Goal: Task Accomplishment & Management: Use online tool/utility

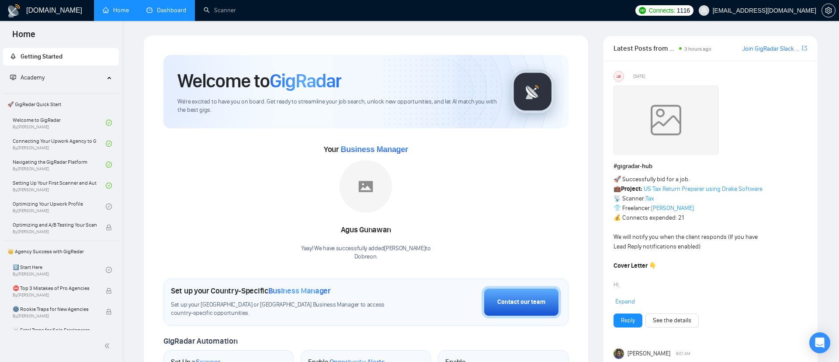
click at [181, 14] on link "Dashboard" at bounding box center [166, 10] width 40 height 7
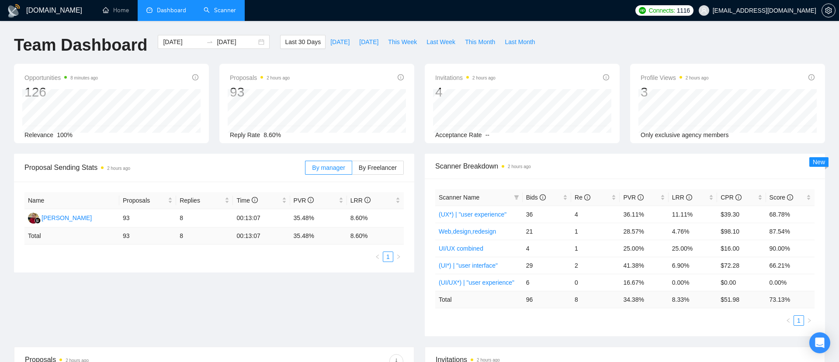
click at [222, 7] on link "Scanner" at bounding box center [220, 10] width 32 height 7
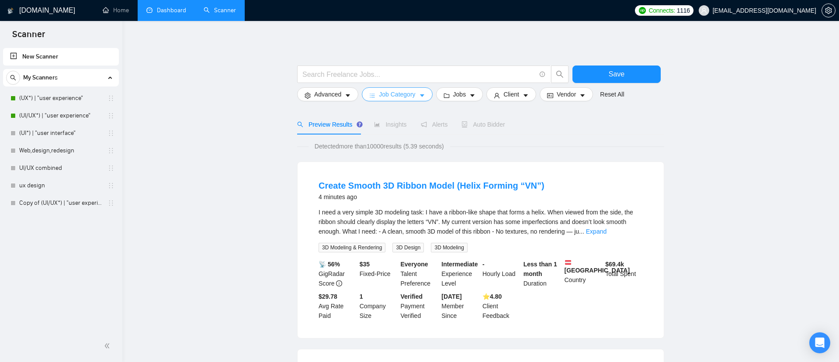
click at [411, 96] on span "Job Category" at bounding box center [397, 95] width 36 height 10
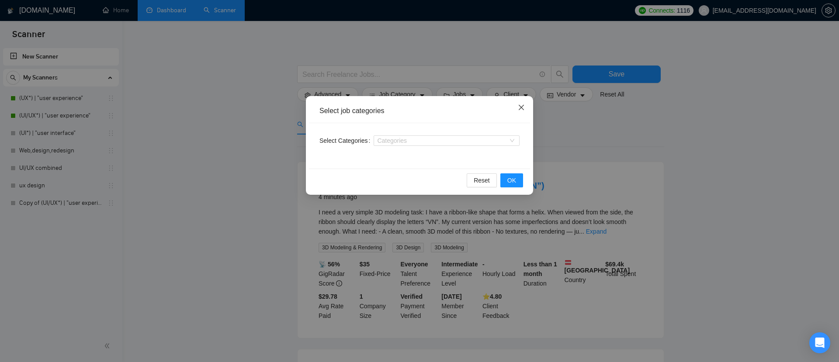
click at [523, 108] on icon "close" at bounding box center [521, 107] width 7 height 7
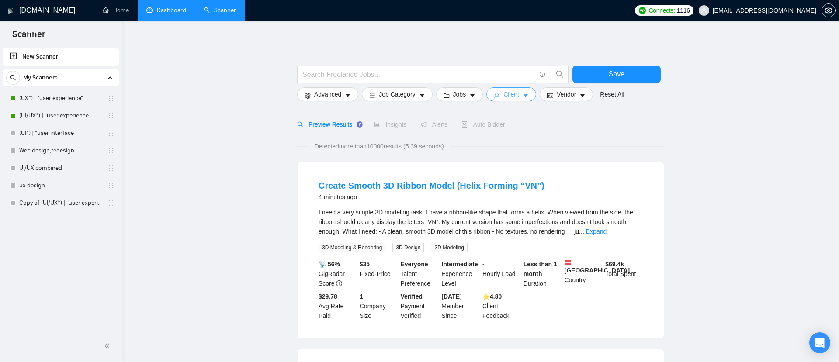
click at [504, 91] on button "Client" at bounding box center [511, 94] width 50 height 14
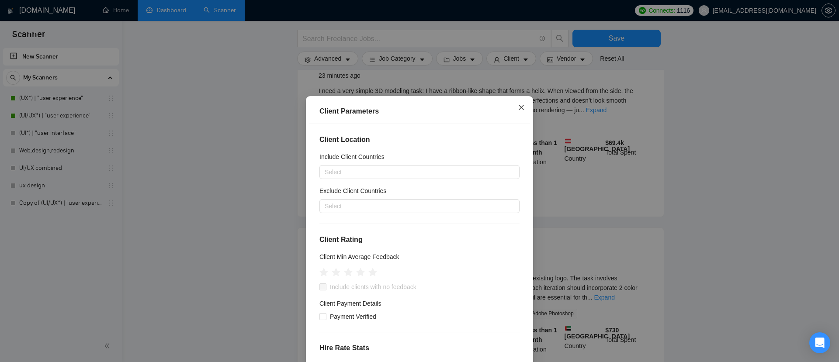
click at [520, 108] on icon "close" at bounding box center [521, 107] width 7 height 7
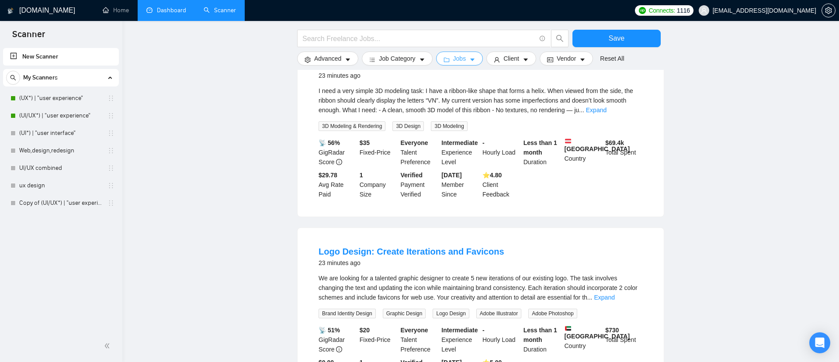
click at [462, 59] on span "Jobs" at bounding box center [459, 59] width 13 height 10
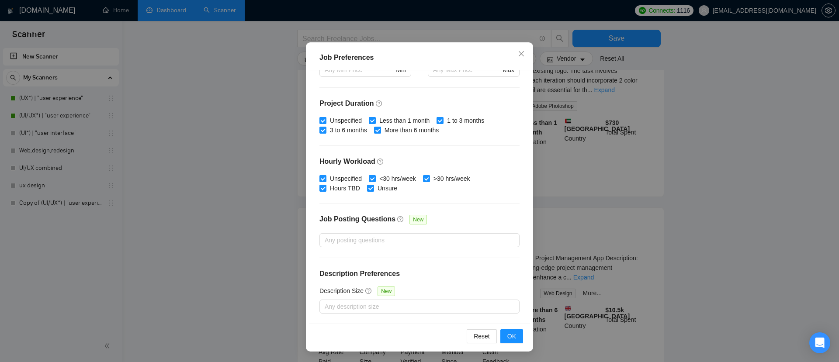
scroll to position [340, 0]
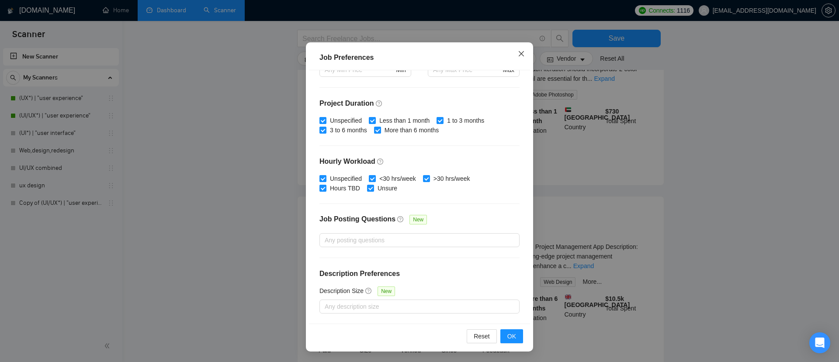
click at [517, 54] on span "Close" at bounding box center [522, 54] width 24 height 24
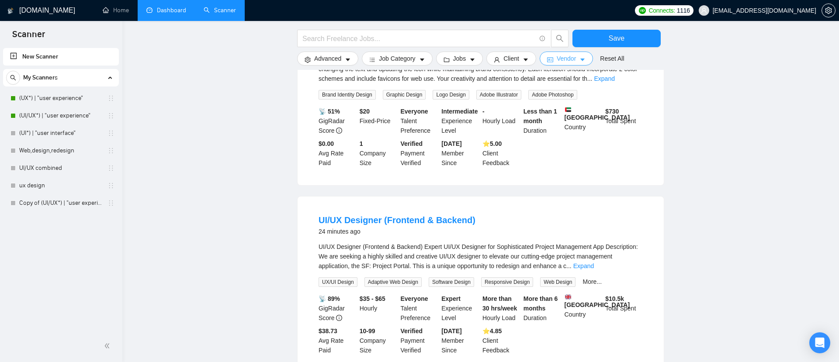
click at [570, 61] on span "Vendor" at bounding box center [566, 59] width 19 height 10
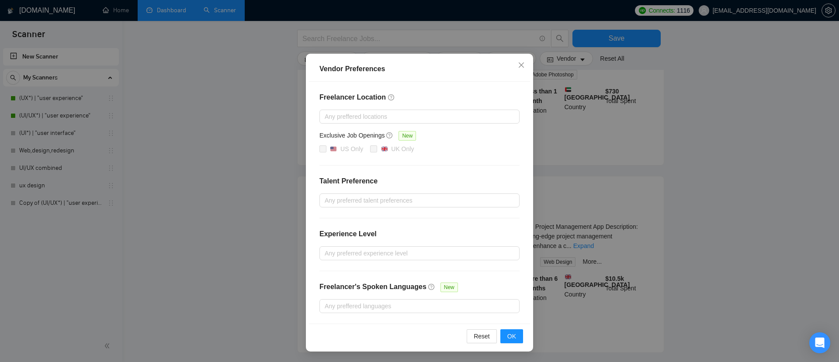
scroll to position [364, 0]
click at [368, 307] on div at bounding box center [415, 306] width 187 height 10
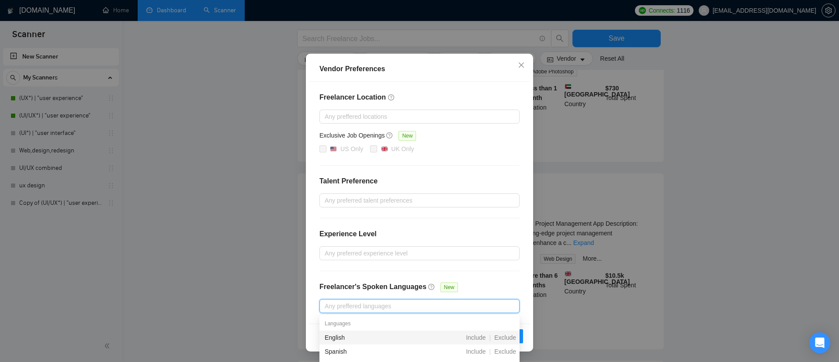
click at [338, 338] on div "English" at bounding box center [373, 338] width 97 height 10
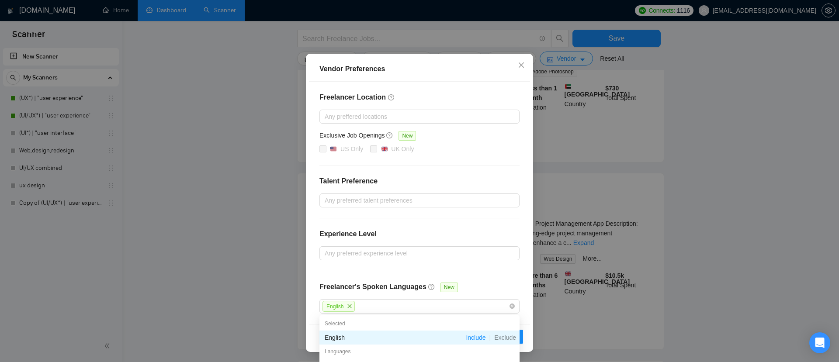
click at [342, 285] on h4 "Freelancer's Spoken Languages" at bounding box center [373, 287] width 107 height 10
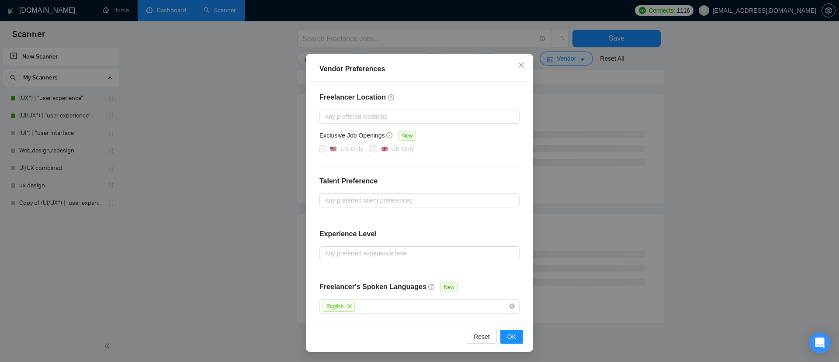
scroll to position [428, 0]
click at [375, 311] on div "English" at bounding box center [415, 306] width 187 height 13
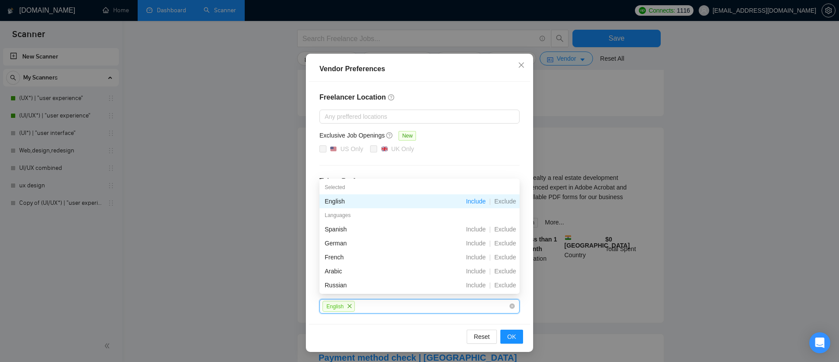
scroll to position [433, 0]
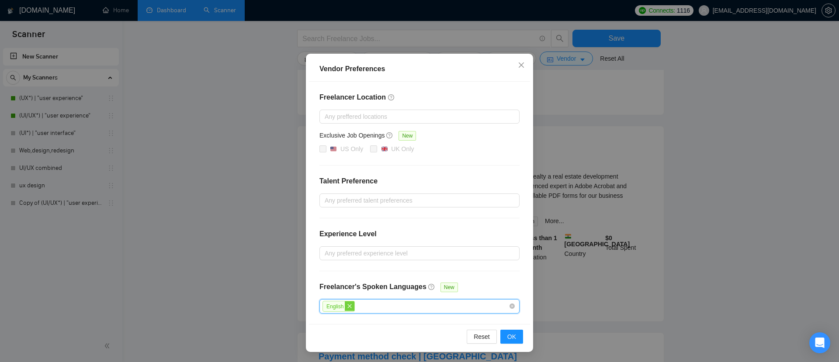
click at [351, 307] on icon "close" at bounding box center [350, 306] width 4 height 4
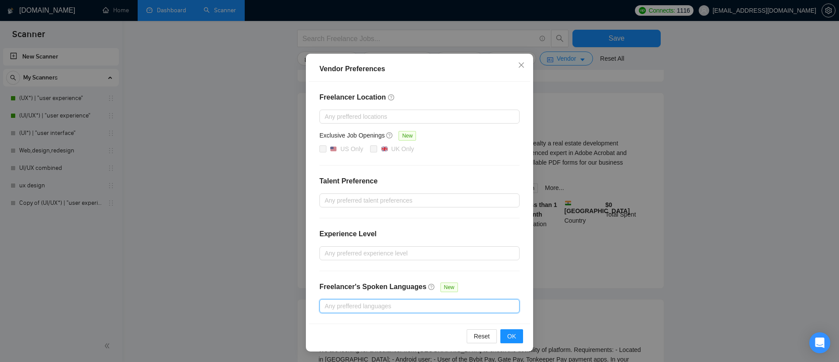
scroll to position [475, 0]
click at [367, 308] on div at bounding box center [415, 306] width 187 height 10
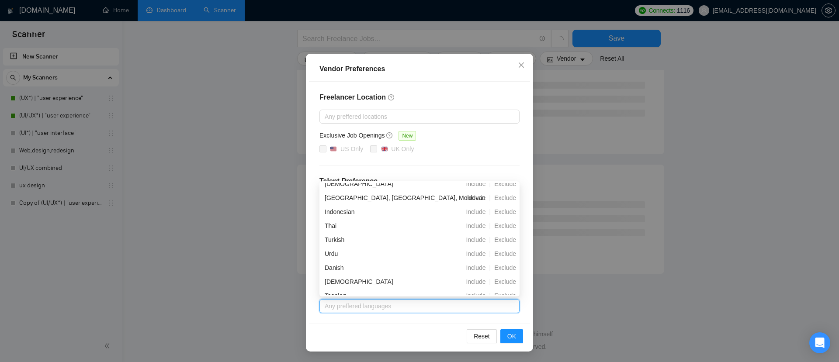
scroll to position [0, 0]
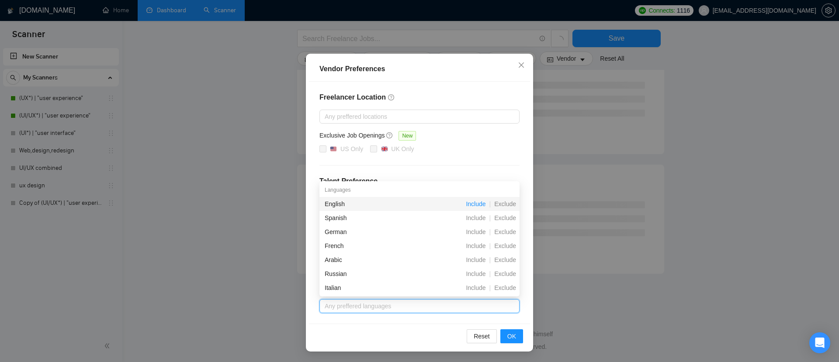
click at [478, 203] on span "Include" at bounding box center [475, 204] width 27 height 7
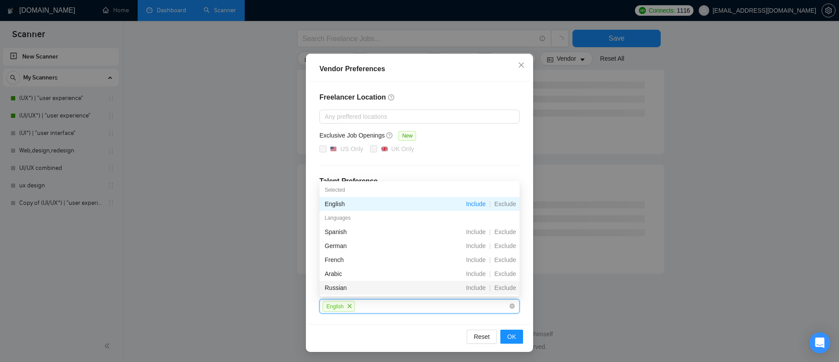
click at [398, 324] on div "Reset OK" at bounding box center [419, 336] width 221 height 25
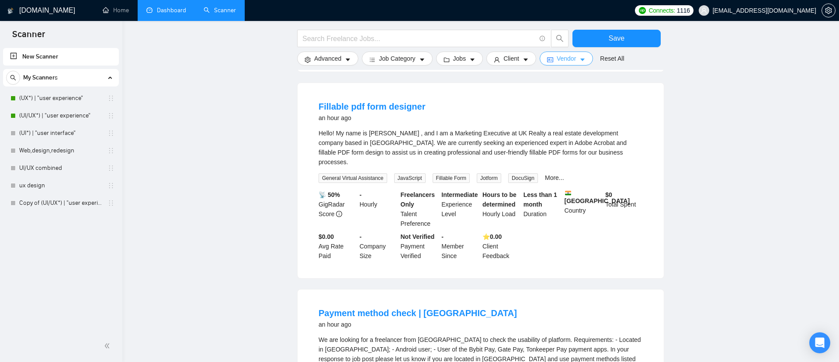
click at [573, 62] on span "Vendor" at bounding box center [566, 59] width 19 height 10
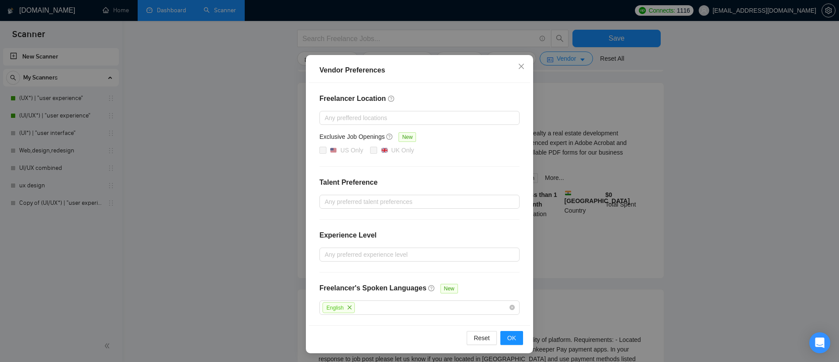
scroll to position [42, 0]
click at [390, 255] on div at bounding box center [415, 253] width 187 height 10
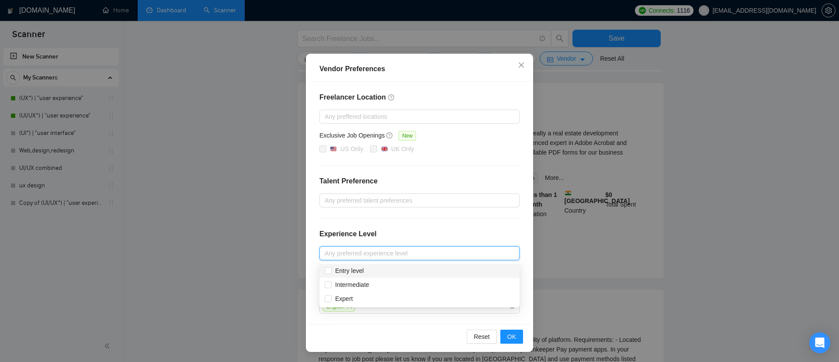
click at [353, 229] on h4 "Experience Level" at bounding box center [348, 234] width 57 height 10
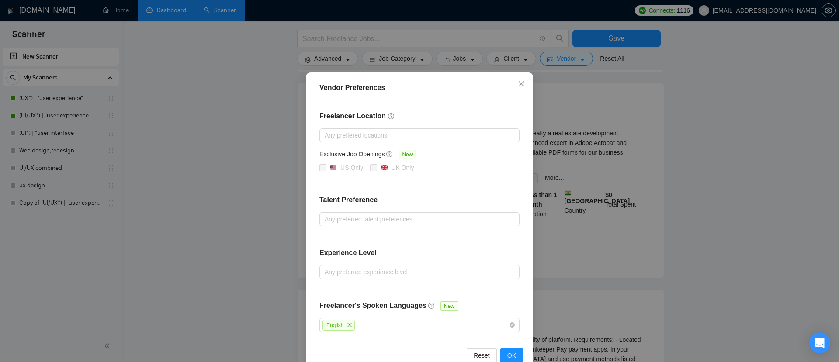
scroll to position [17, 0]
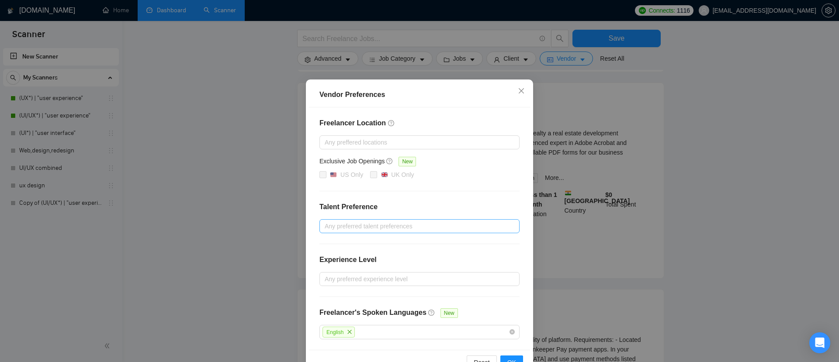
click at [365, 226] on div at bounding box center [415, 226] width 187 height 10
click at [328, 271] on input "Only Agencies" at bounding box center [328, 271] width 6 height 6
checkbox input "true"
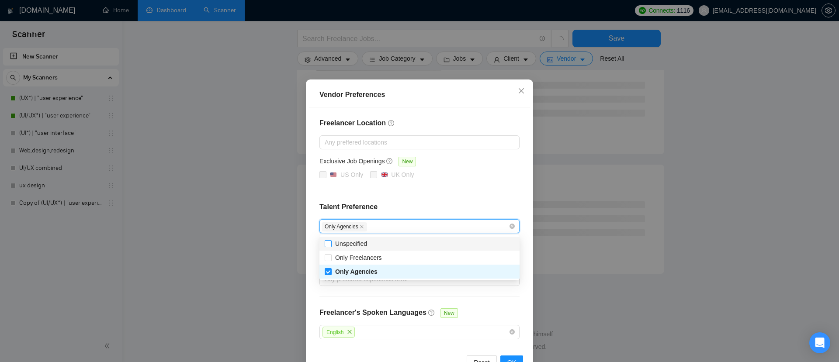
click at [327, 242] on input "Unspecified" at bounding box center [328, 243] width 6 height 6
checkbox input "true"
click at [309, 220] on div "Freelancer Location Any preffered locations Exclusive Job Openings [GEOGRAPHIC_…" at bounding box center [419, 229] width 221 height 243
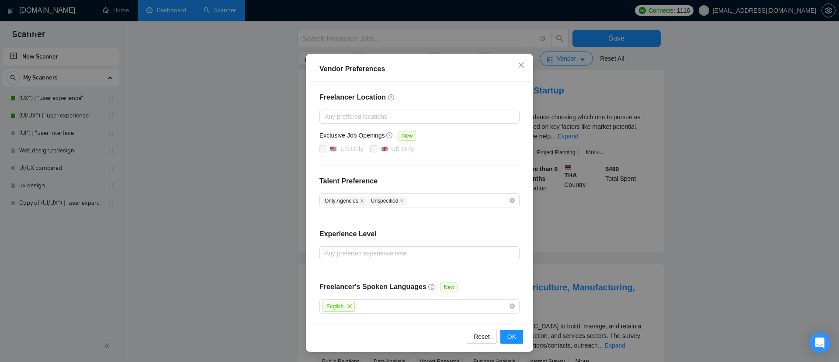
scroll to position [470, 0]
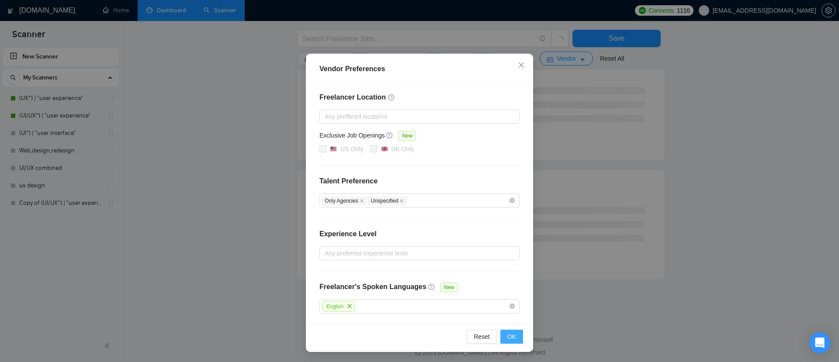
click at [505, 334] on button "OK" at bounding box center [511, 337] width 23 height 14
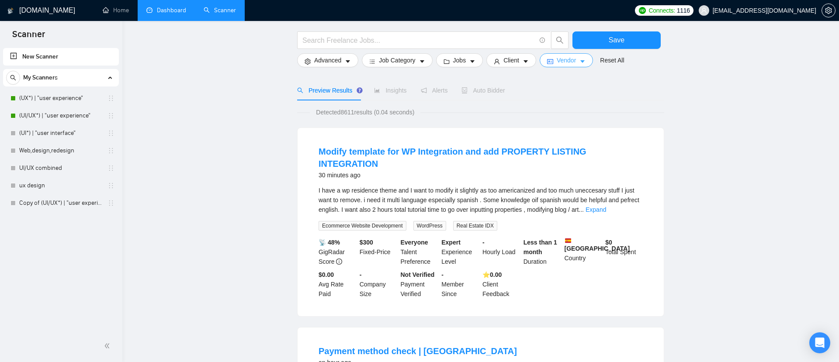
scroll to position [0, 0]
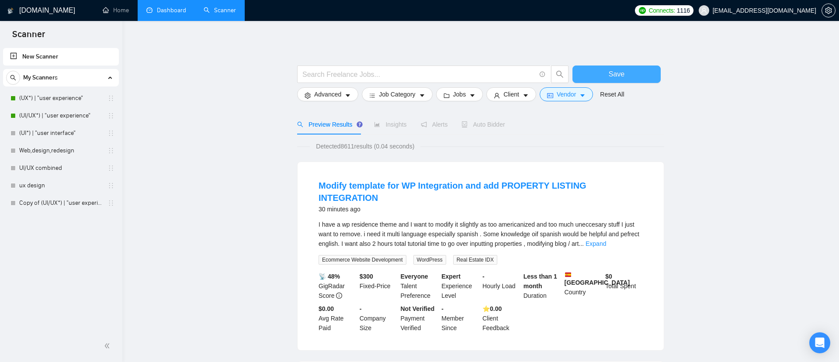
click at [607, 78] on button "Save" at bounding box center [617, 74] width 88 height 17
click at [52, 97] on link "(UX*) | "user experience"" at bounding box center [60, 98] width 83 height 17
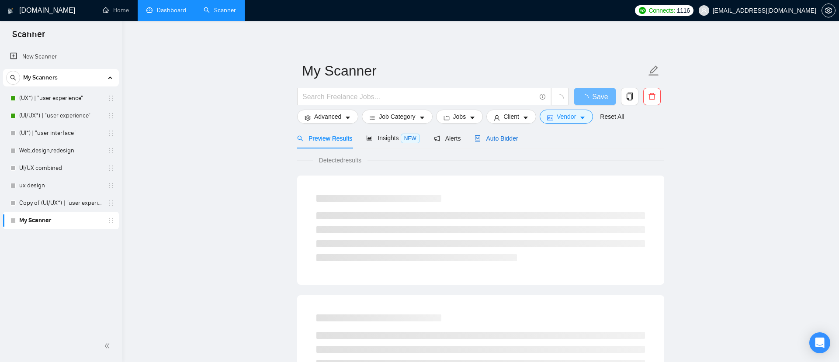
click at [506, 140] on span "Auto Bidder" at bounding box center [496, 138] width 43 height 7
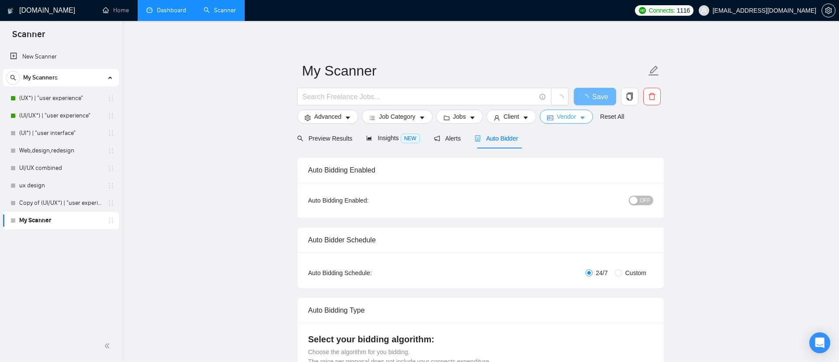
click at [570, 124] on button "Vendor" at bounding box center [566, 117] width 53 height 14
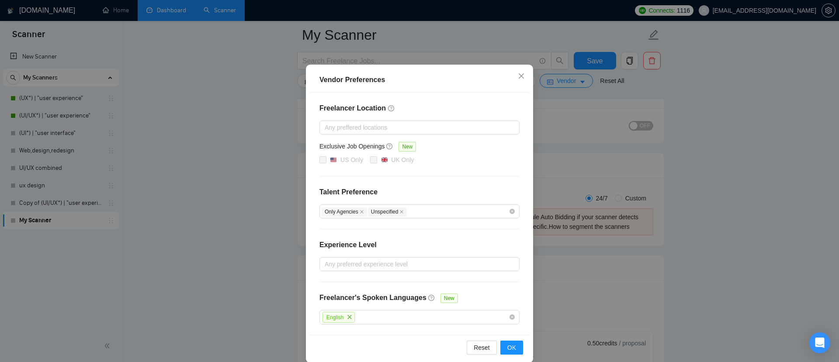
scroll to position [31, 0]
click at [524, 74] on icon "close" at bounding box center [521, 76] width 7 height 7
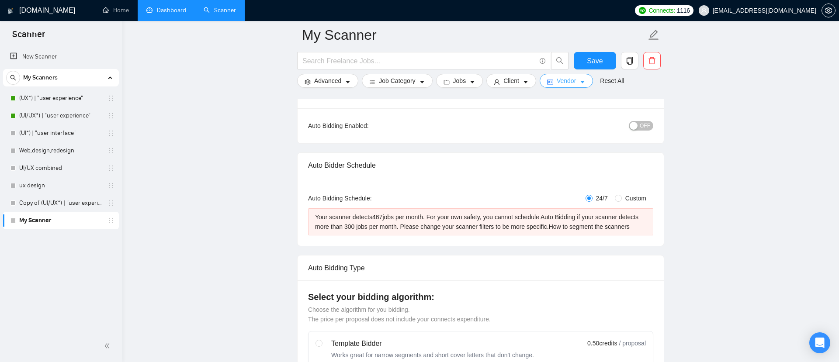
scroll to position [0, 0]
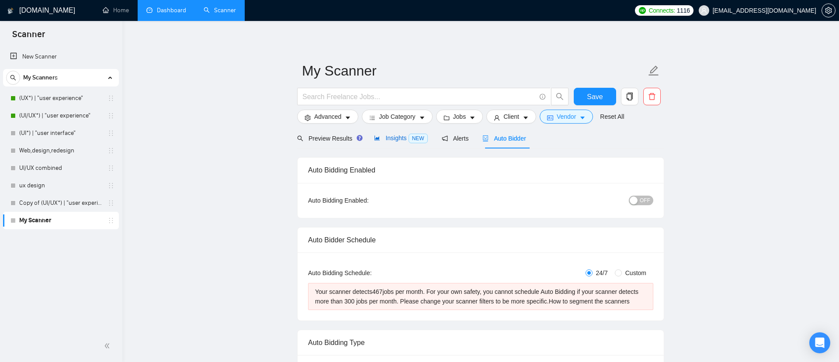
click at [402, 138] on span "Insights NEW" at bounding box center [400, 138] width 53 height 7
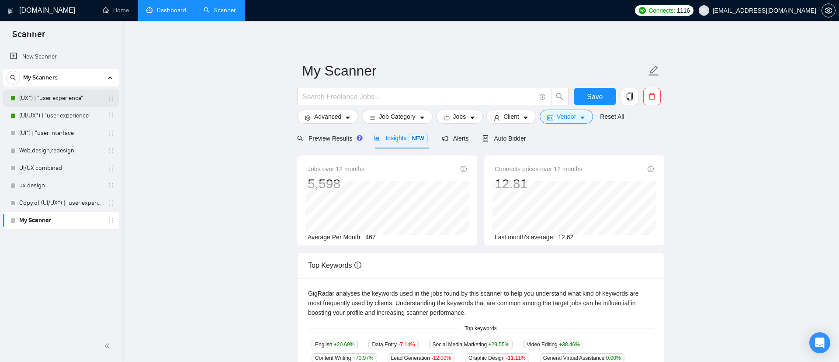
click at [53, 100] on link "(UX*) | "user experience"" at bounding box center [60, 98] width 83 height 17
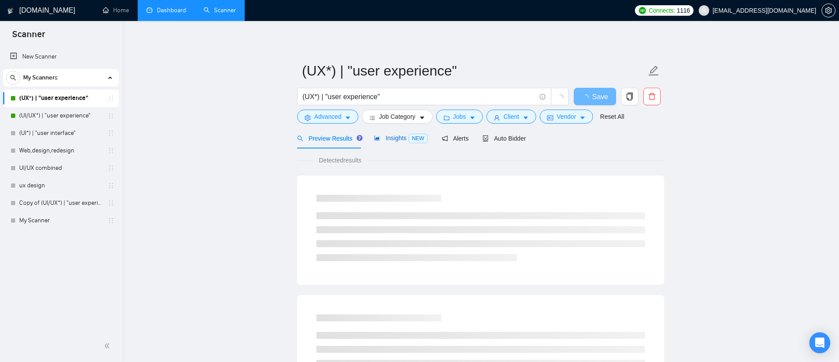
click at [406, 135] on span "Insights NEW" at bounding box center [400, 138] width 53 height 7
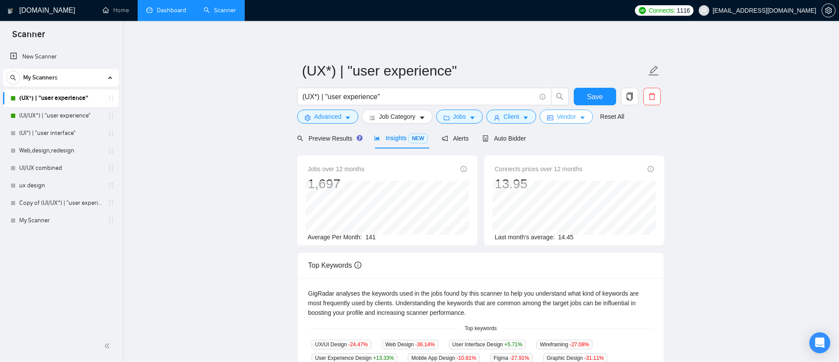
click at [571, 117] on span "Vendor" at bounding box center [566, 117] width 19 height 10
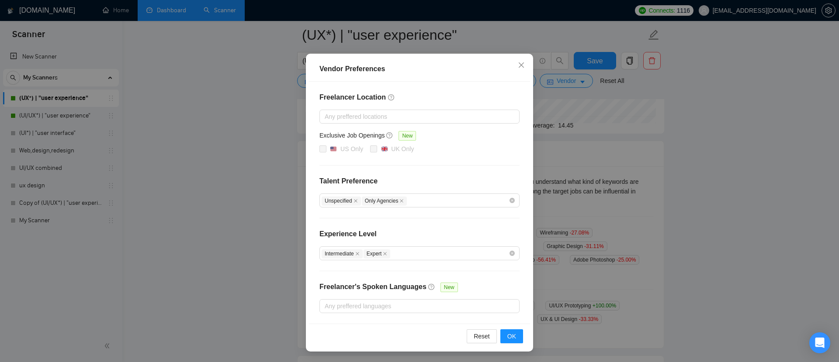
scroll to position [134, 0]
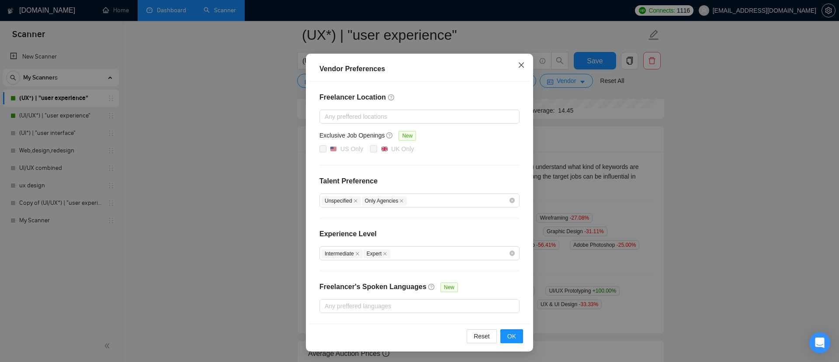
click at [517, 66] on span "Close" at bounding box center [522, 66] width 24 height 24
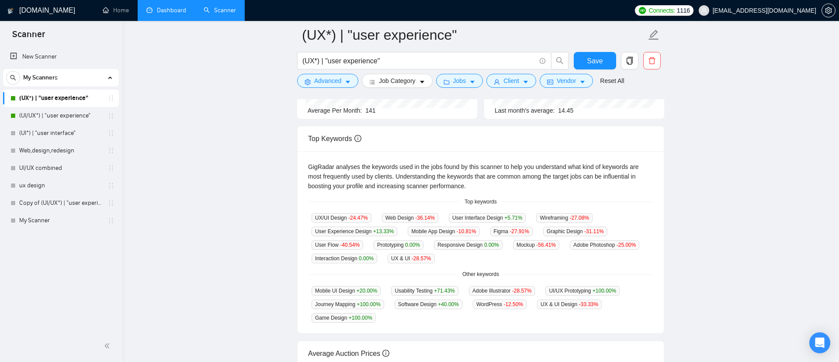
scroll to position [0, 0]
click at [76, 112] on link "(UI/UX*) | "user experience"" at bounding box center [60, 115] width 83 height 17
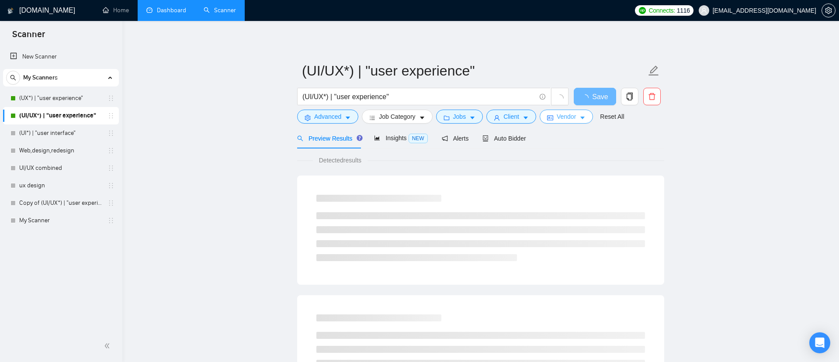
click at [576, 113] on span "Vendor" at bounding box center [566, 117] width 19 height 10
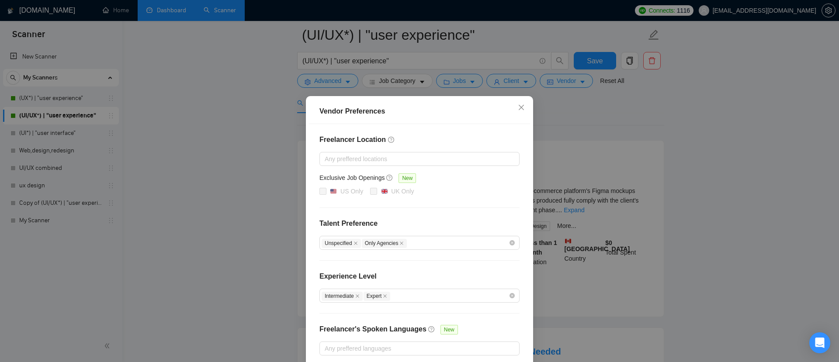
scroll to position [1, 0]
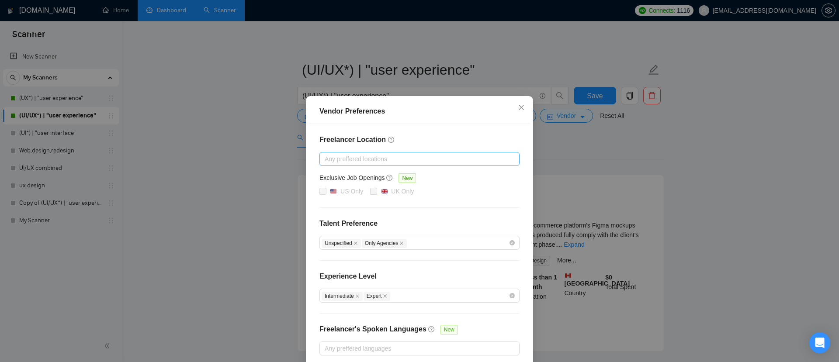
click at [397, 159] on div at bounding box center [415, 159] width 187 height 10
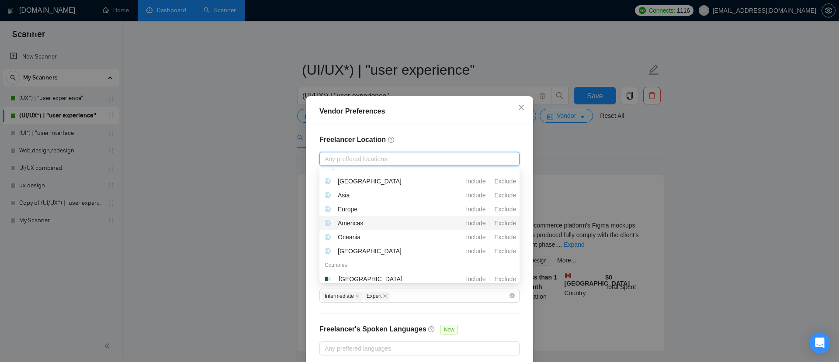
scroll to position [0, 0]
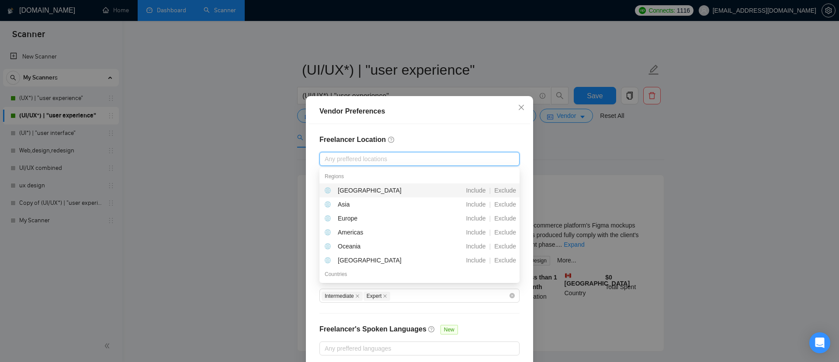
click at [404, 132] on div "Freelancer Location Any preffered locations Exclusive Job Openings New US Only …" at bounding box center [419, 245] width 221 height 242
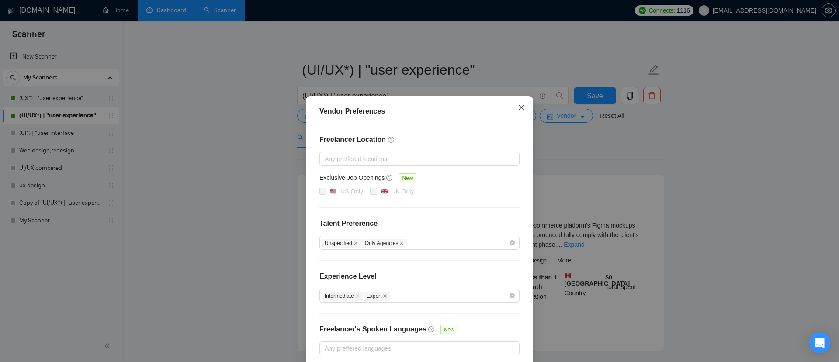
click at [521, 108] on icon "close" at bounding box center [521, 107] width 5 height 5
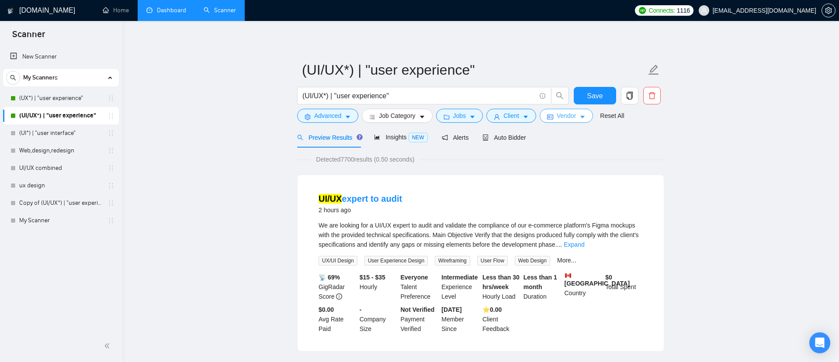
click at [575, 112] on span "Vendor" at bounding box center [566, 116] width 19 height 10
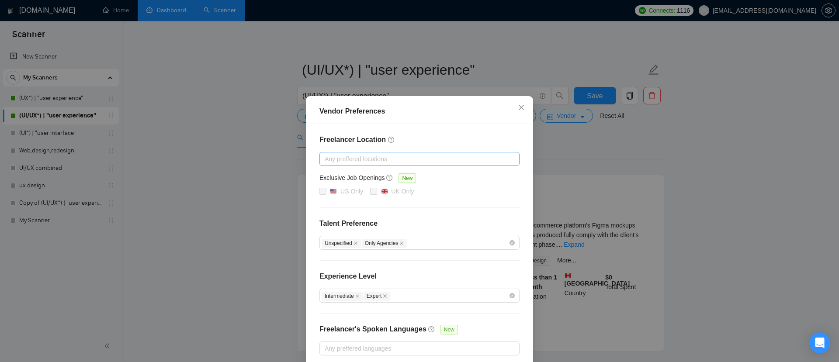
click at [385, 160] on div at bounding box center [415, 159] width 187 height 10
click at [362, 158] on div at bounding box center [415, 159] width 187 height 10
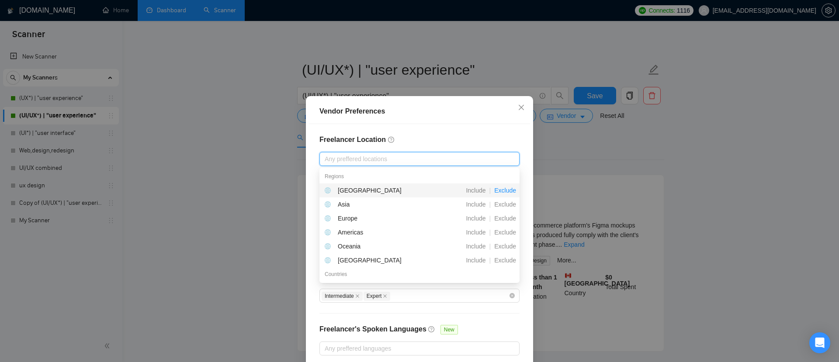
click at [501, 190] on span "Exclude" at bounding box center [505, 190] width 29 height 7
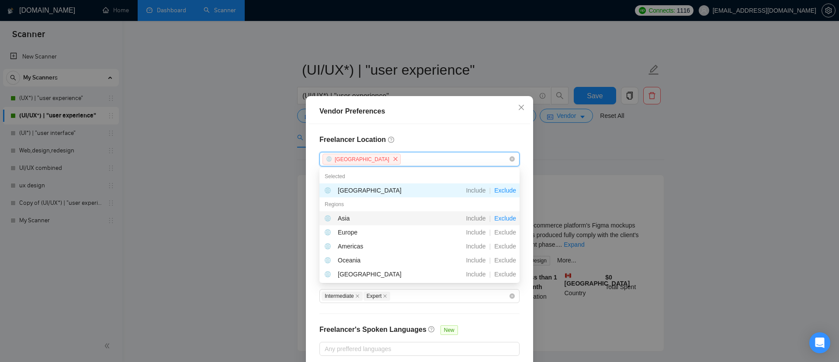
click at [504, 219] on span "Exclude" at bounding box center [505, 218] width 29 height 7
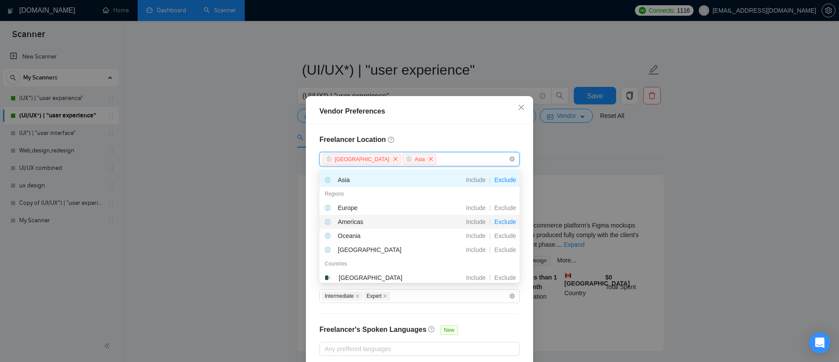
scroll to position [29, 0]
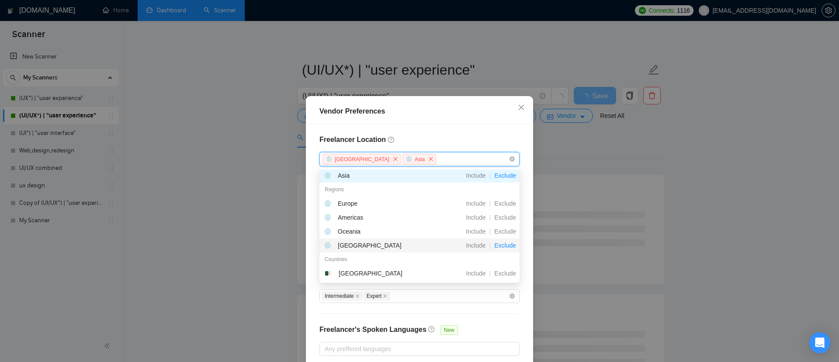
click at [504, 244] on span "Exclude" at bounding box center [505, 245] width 29 height 7
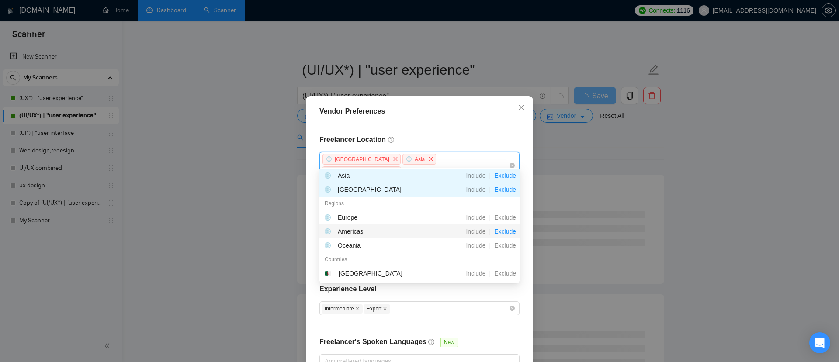
click at [504, 233] on span "Exclude" at bounding box center [505, 231] width 29 height 7
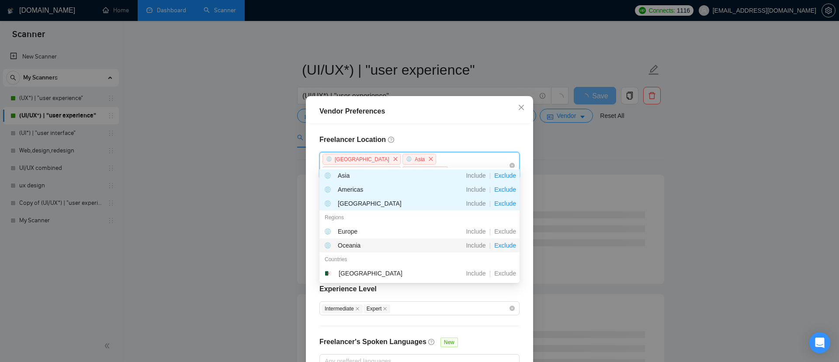
click at [505, 244] on span "Exclude" at bounding box center [505, 245] width 29 height 7
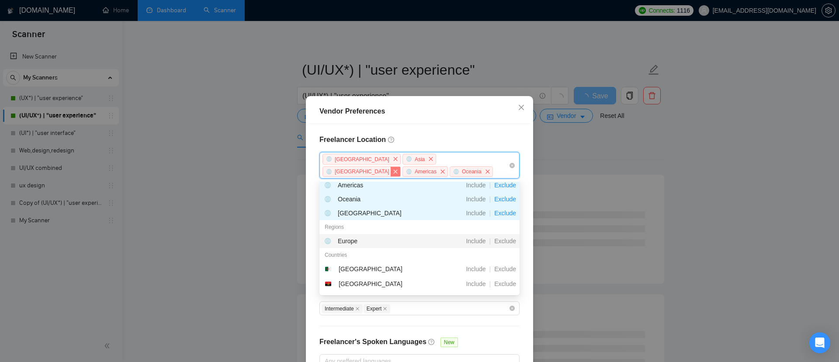
scroll to position [41, 0]
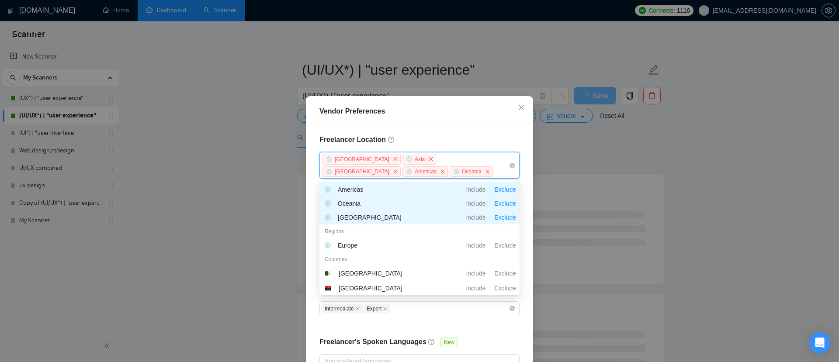
click at [437, 140] on h4 "Freelancer Location" at bounding box center [420, 140] width 200 height 10
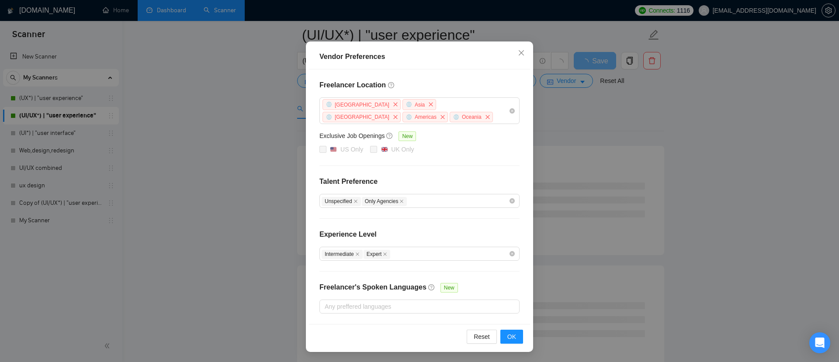
scroll to position [50, 0]
click at [380, 308] on div at bounding box center [415, 307] width 187 height 10
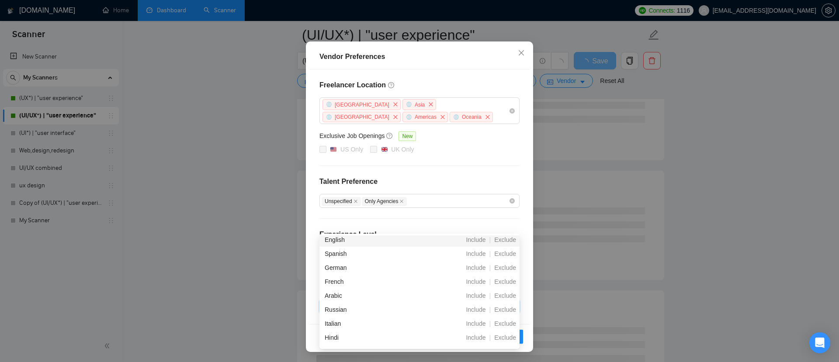
scroll to position [18, 0]
click at [504, 250] on span "Exclude" at bounding box center [505, 252] width 29 height 7
click at [505, 279] on span "Exclude" at bounding box center [505, 277] width 29 height 7
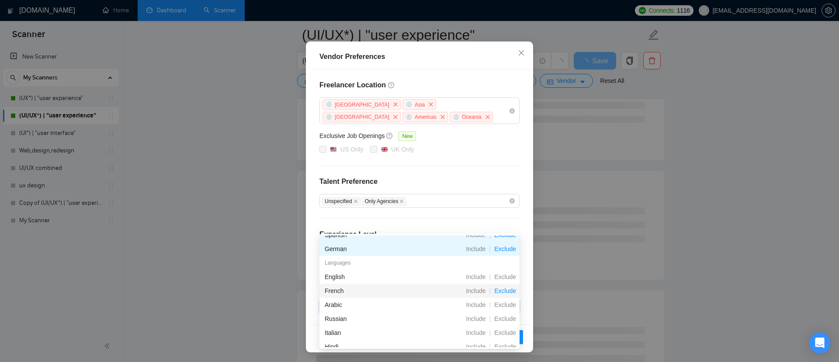
click at [505, 290] on span "Exclude" at bounding box center [505, 291] width 29 height 7
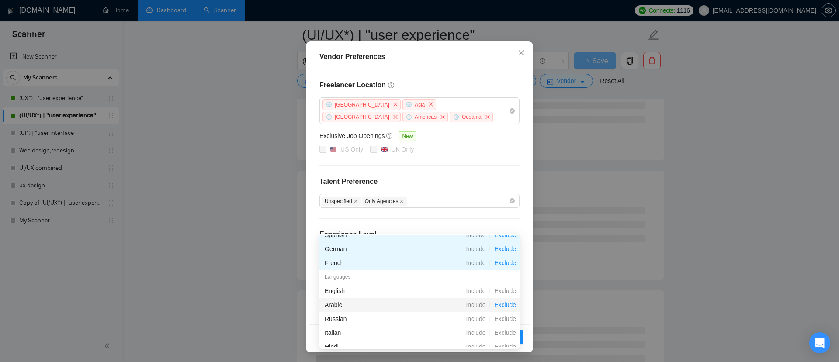
click at [503, 306] on span "Exclude" at bounding box center [505, 305] width 29 height 7
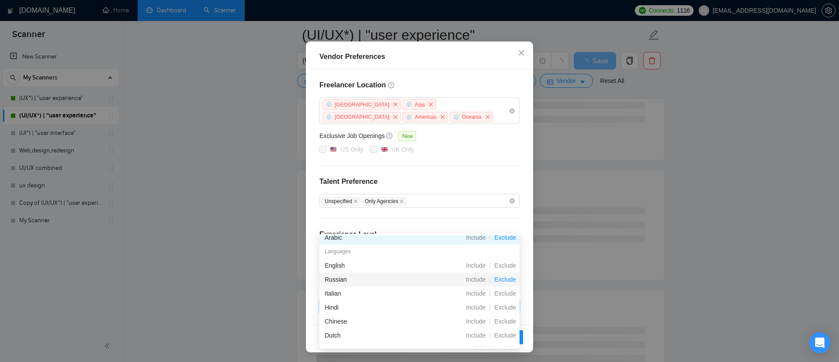
scroll to position [58, 0]
click at [505, 292] on span "Exclude" at bounding box center [505, 292] width 29 height 7
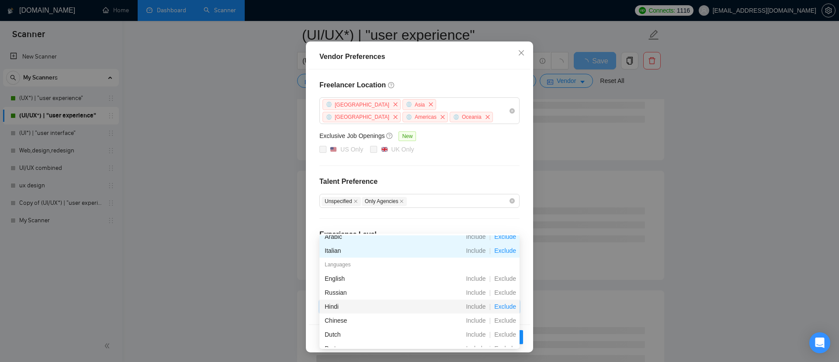
click at [504, 308] on span "Exclude" at bounding box center [505, 306] width 29 height 7
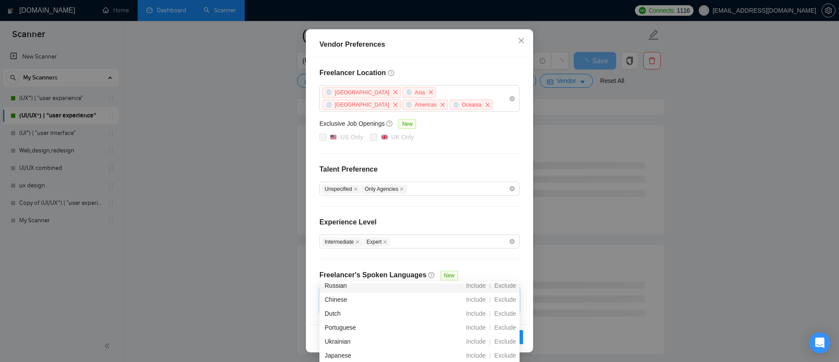
scroll to position [134, 0]
click at [505, 292] on span "Exclude" at bounding box center [505, 292] width 29 height 7
click at [504, 306] on span "Exclude" at bounding box center [505, 306] width 29 height 7
click at [504, 319] on span "Exclude" at bounding box center [505, 320] width 29 height 7
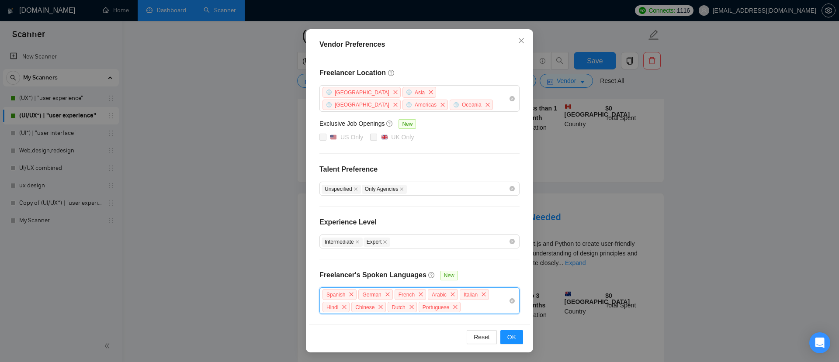
click at [473, 306] on div "Spanish German French Arabic Italian Hindi Chinese Dutch Portuguese" at bounding box center [415, 300] width 187 height 25
click at [483, 257] on div "Freelancer Location [GEOGRAPHIC_DATA] [GEOGRAPHIC_DATA] [GEOGRAPHIC_DATA] [GEOG…" at bounding box center [419, 191] width 221 height 268
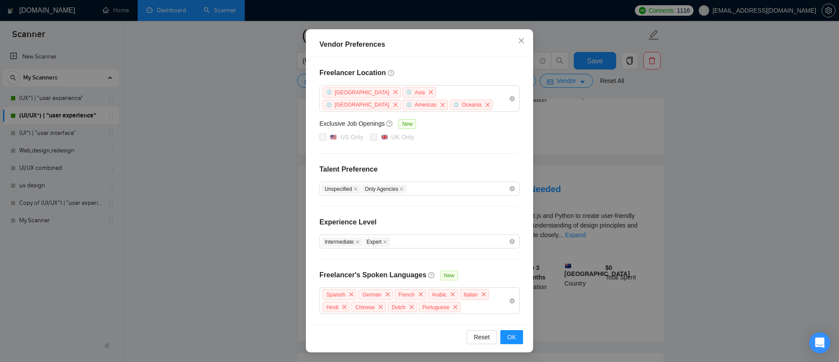
scroll to position [209, 0]
click at [510, 336] on span "OK" at bounding box center [511, 338] width 9 height 10
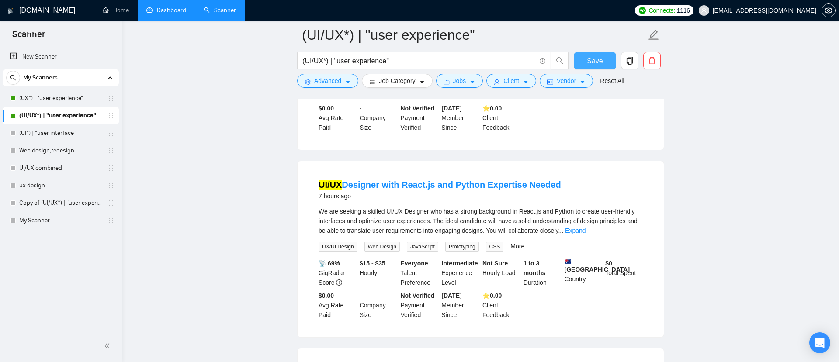
click at [588, 58] on span "Save" at bounding box center [595, 61] width 16 height 11
